Goal: Task Accomplishment & Management: Use online tool/utility

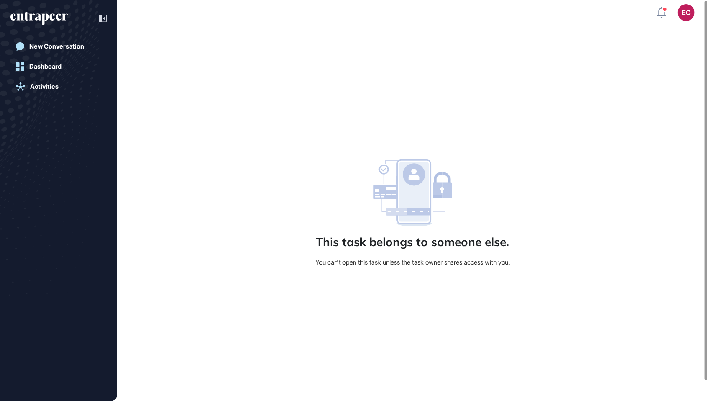
click at [227, 0] on header "EC Dashboard Profile My Content Request More Data" at bounding box center [354, 12] width 708 height 25
click at [333, 294] on div "This task belongs to someone else. You can't open this task unless the task own…" at bounding box center [412, 213] width 591 height 376
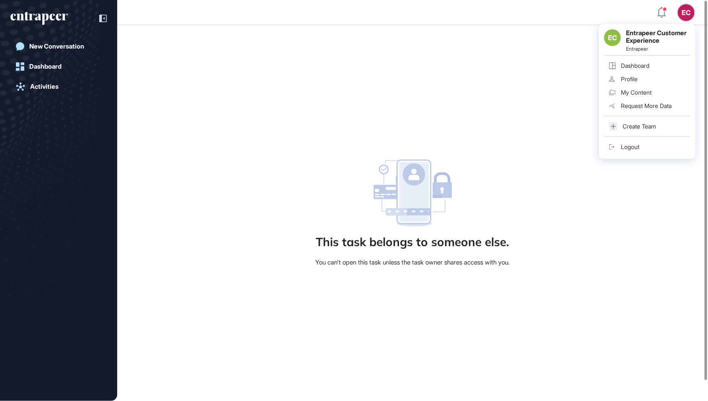
click at [654, 152] on link "Logout" at bounding box center [647, 146] width 86 height 13
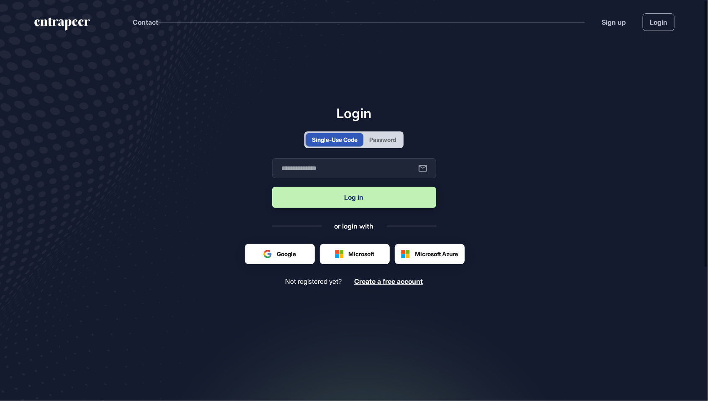
click at [400, 147] on div "Password" at bounding box center [383, 139] width 39 height 13
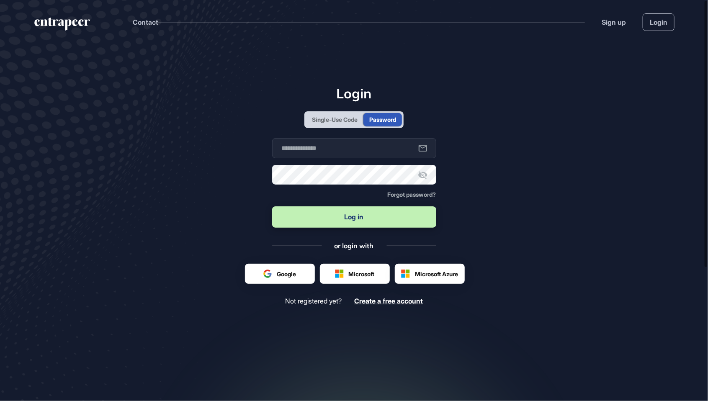
click at [372, 180] on form "Business email Password Forgot password? Log in" at bounding box center [354, 183] width 164 height 91
click at [360, 158] on input "text" at bounding box center [354, 148] width 164 height 20
type input "**********"
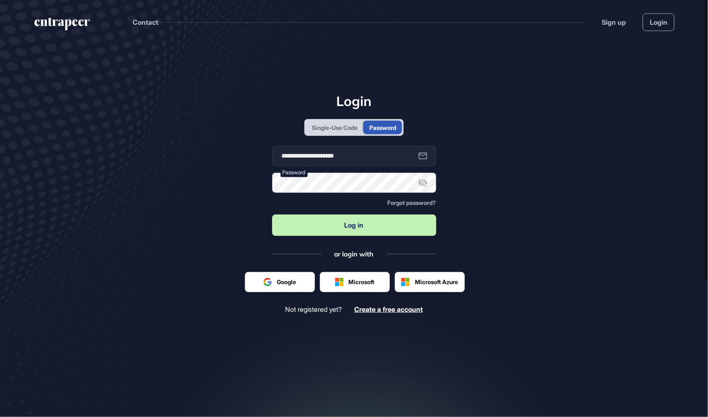
scroll to position [458, 708]
click at [272, 214] on button "Log in" at bounding box center [354, 224] width 164 height 21
